Goal: Transaction & Acquisition: Purchase product/service

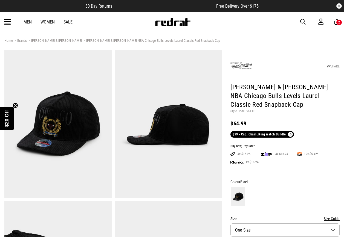
click at [301, 21] on span "button" at bounding box center [302, 22] width 5 height 7
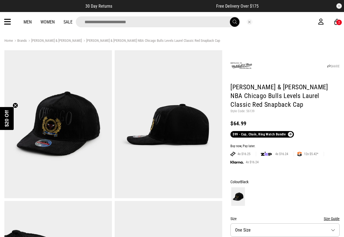
drag, startPoint x: 194, startPoint y: 27, endPoint x: 177, endPoint y: 18, distance: 19.8
click at [176, 20] on input "search" at bounding box center [158, 21] width 164 height 11
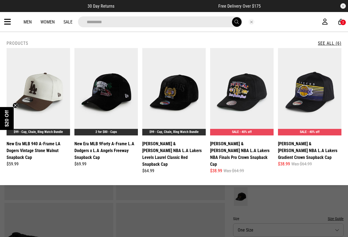
type input "*********"
click at [232, 17] on button "submit" at bounding box center [237, 22] width 10 height 10
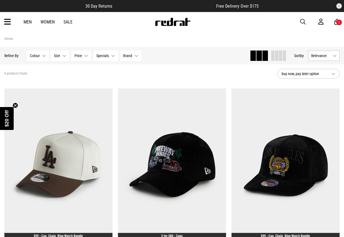
click at [301, 19] on span "button" at bounding box center [302, 22] width 5 height 7
